Goal: Task Accomplishment & Management: Manage account settings

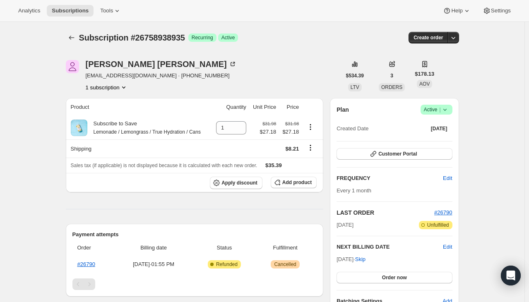
scroll to position [1, 0]
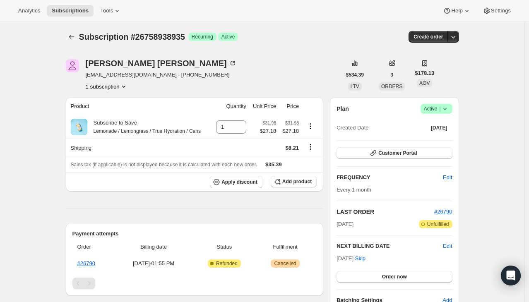
click at [445, 105] on icon at bounding box center [445, 109] width 8 height 8
click at [431, 136] on span "Cancel subscription" at bounding box center [439, 139] width 47 height 6
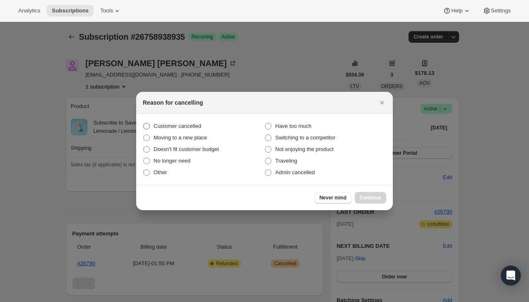
click at [178, 127] on span "Customer cancelled" at bounding box center [178, 126] width 48 height 6
click at [144, 123] on input "Customer cancelled" at bounding box center [143, 123] width 0 height 0
radio input "true"
click at [376, 198] on span "Continue" at bounding box center [371, 198] width 22 height 7
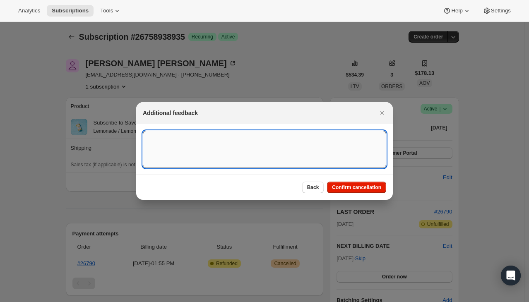
click at [233, 143] on textarea ":rbk:" at bounding box center [265, 149] width 244 height 37
click at [195, 139] on textarea "Customer cancelled - ED" at bounding box center [265, 149] width 244 height 37
type textarea "Customer cancelled via support email 9/22 - ED"
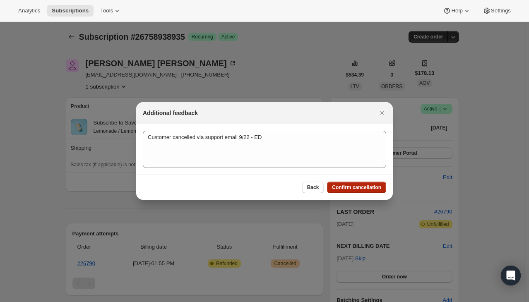
click at [346, 184] on button "Confirm cancellation" at bounding box center [356, 188] width 59 height 12
